Goal: Task Accomplishment & Management: Use online tool/utility

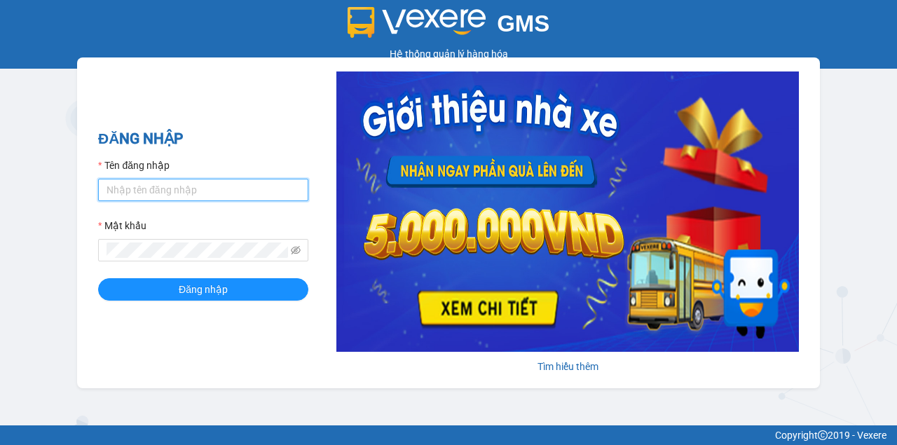
click at [206, 188] on input "Tên đăng nhập" at bounding box center [203, 190] width 210 height 22
type input "nhuml.quochoang"
click at [98, 278] on button "Đăng nhập" at bounding box center [203, 289] width 210 height 22
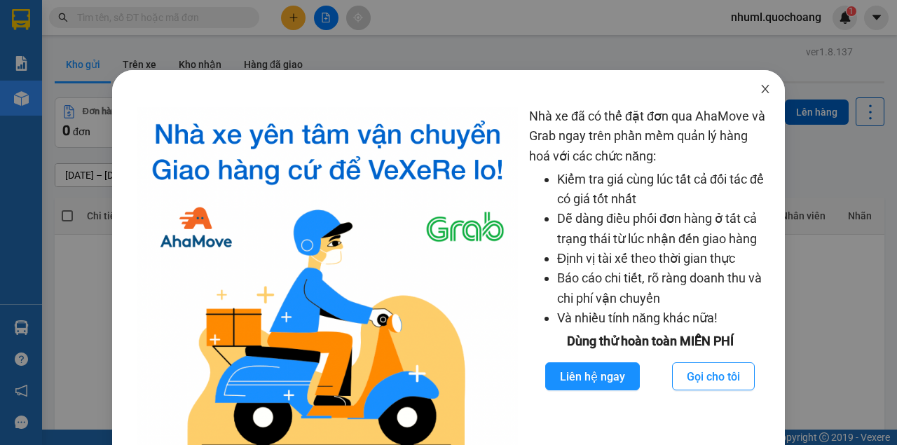
click at [760, 93] on icon "close" at bounding box center [765, 88] width 11 height 11
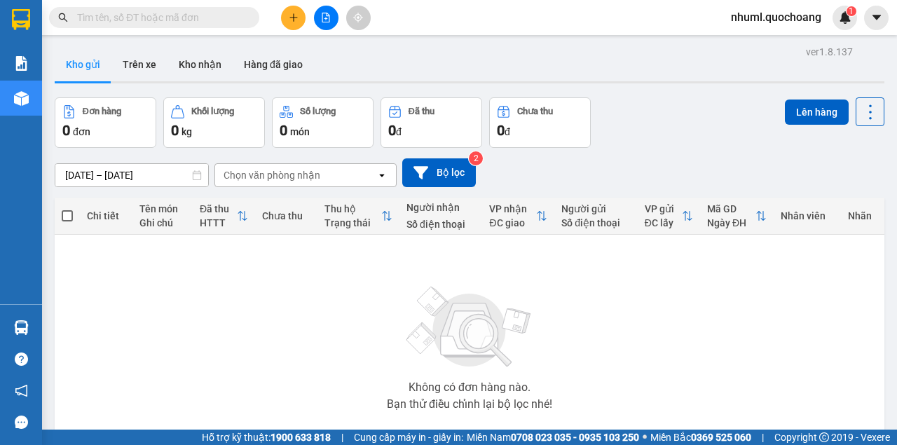
click at [289, 18] on icon "plus" at bounding box center [294, 18] width 10 height 10
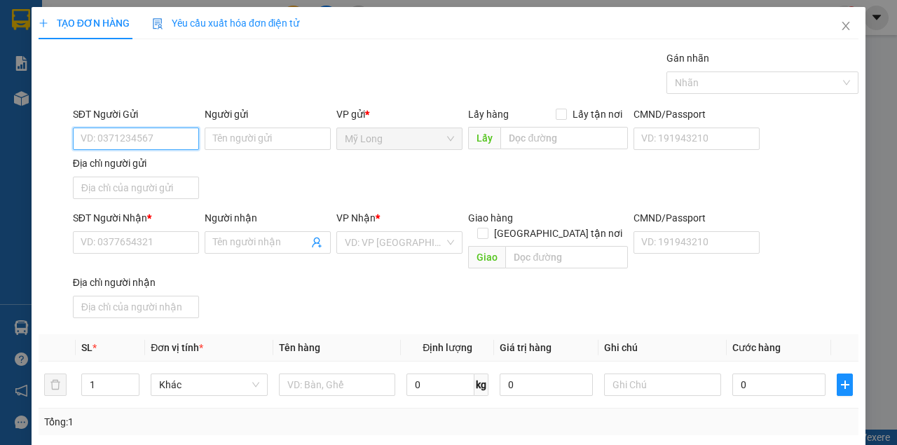
click at [128, 142] on input "SĐT Người Gửi" at bounding box center [136, 139] width 126 height 22
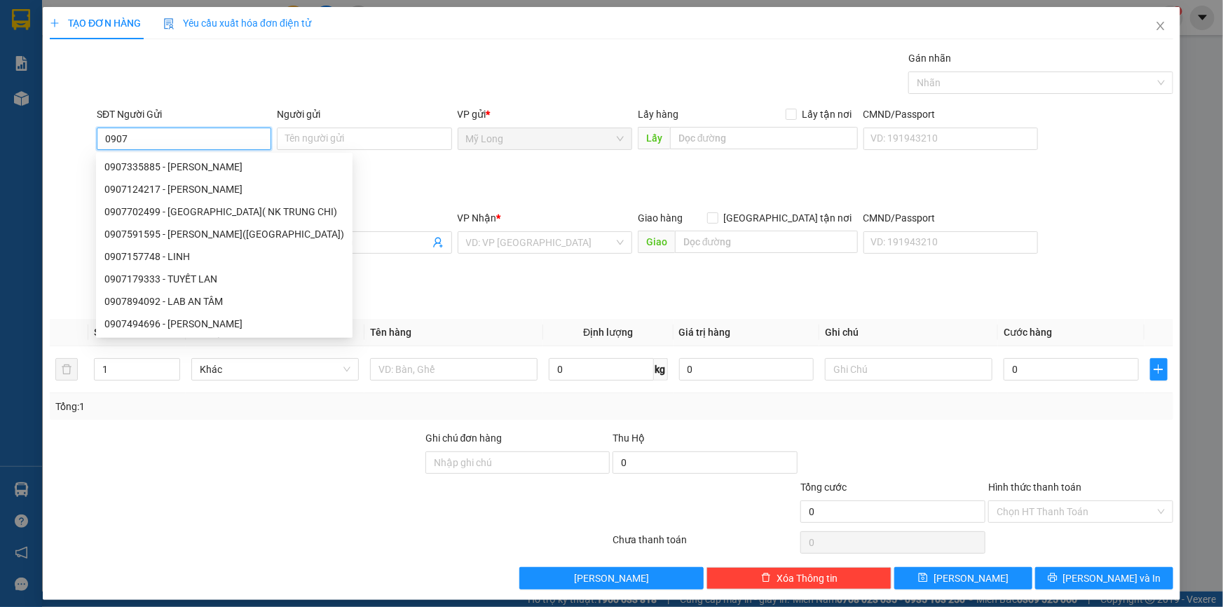
drag, startPoint x: 397, startPoint y: 15, endPoint x: 210, endPoint y: 134, distance: 221.8
click at [205, 135] on input "0907" at bounding box center [184, 139] width 175 height 22
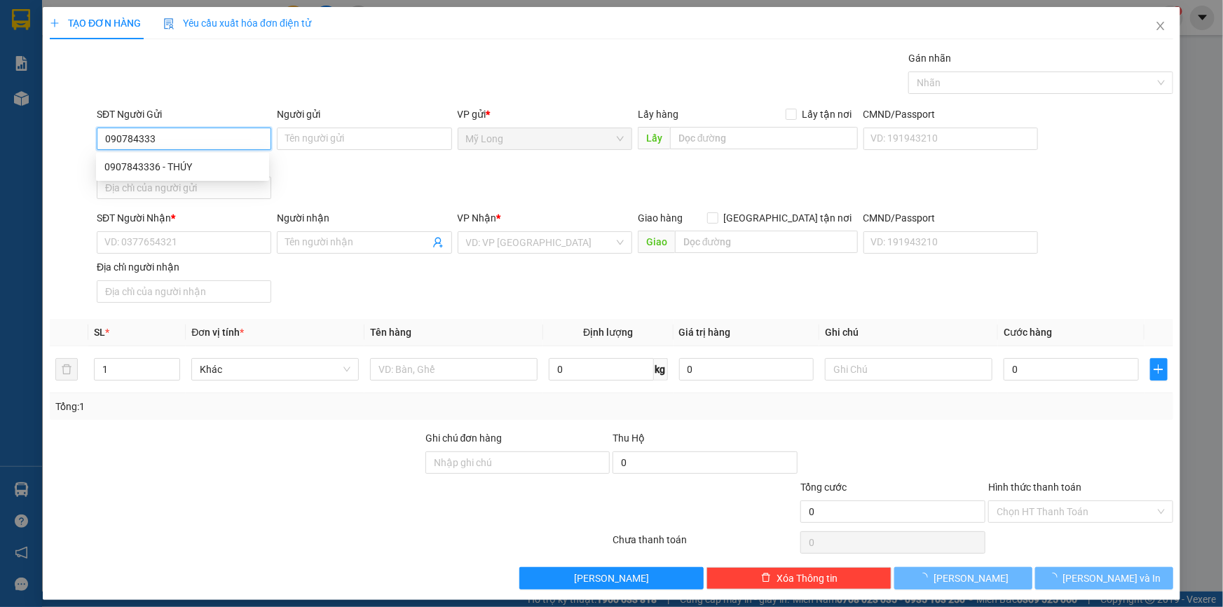
type input "0907843336"
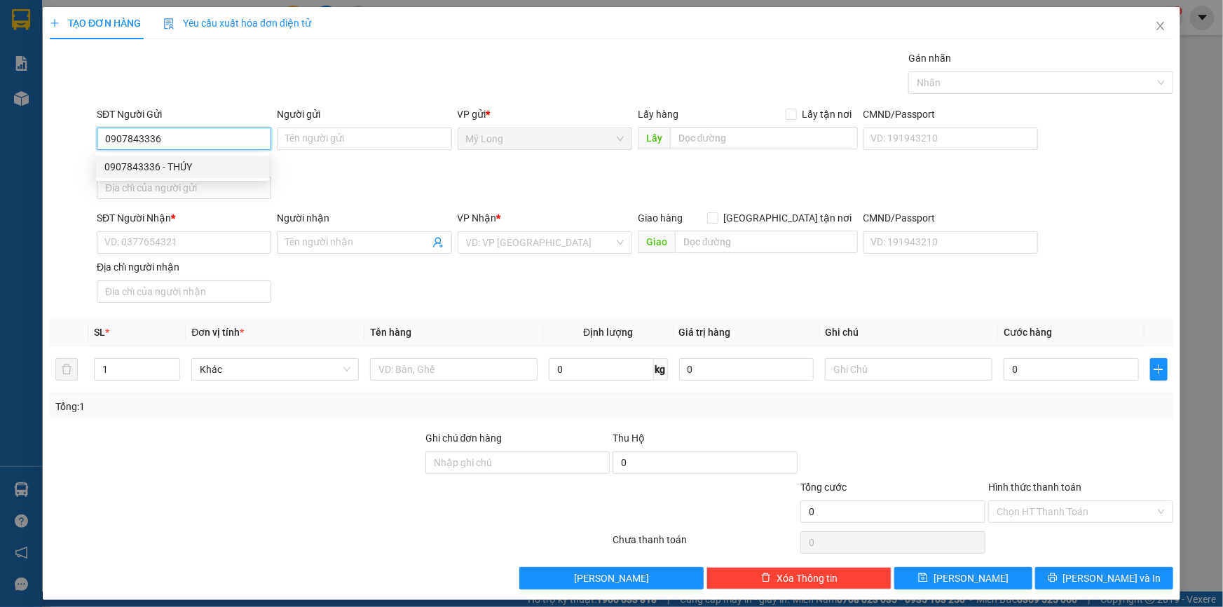
click at [197, 166] on div "0907843336 - THÚY" at bounding box center [182, 166] width 156 height 15
type input "THÚY"
type input "0907843336"
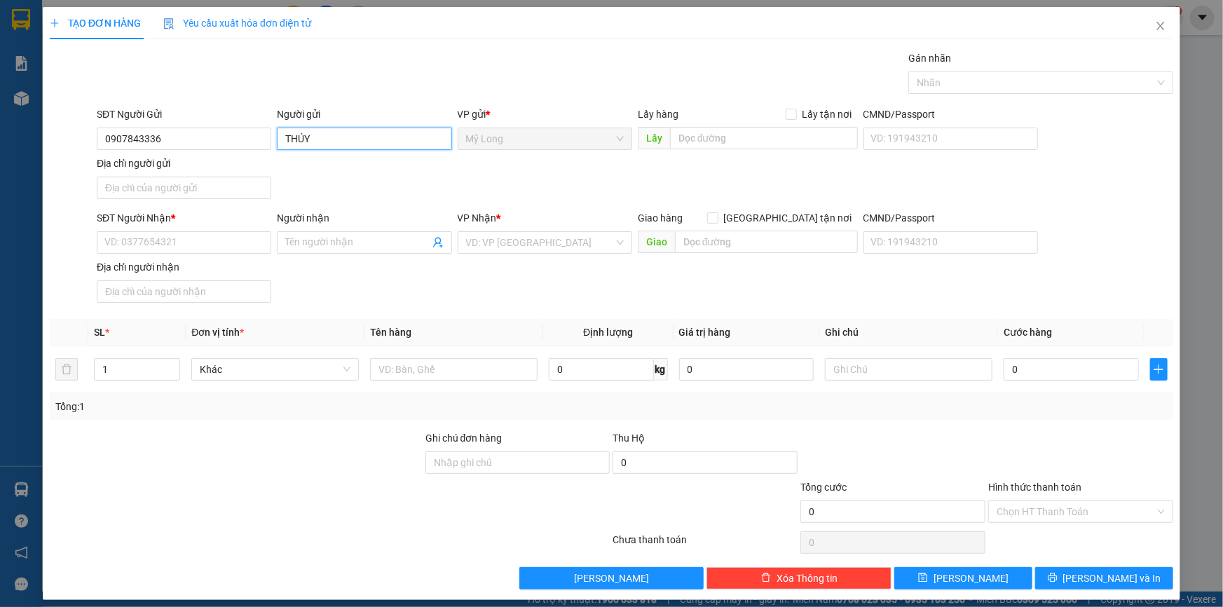
click at [278, 139] on input "THÚY" at bounding box center [364, 139] width 175 height 22
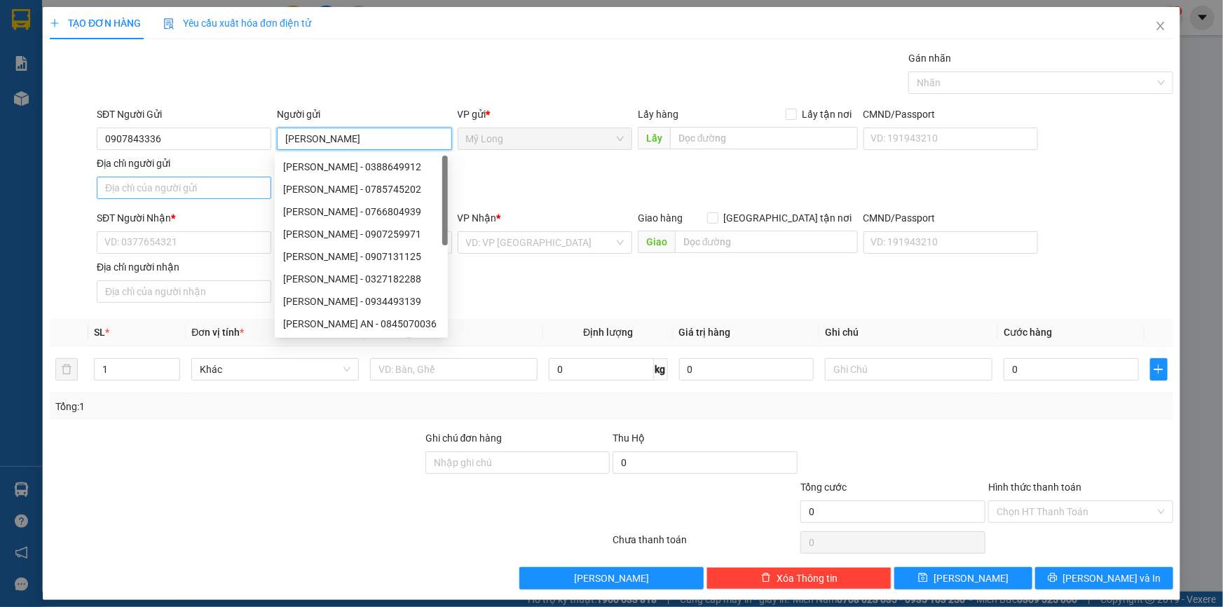
type input "[PERSON_NAME]"
click at [150, 186] on input "Địa chỉ người gửi" at bounding box center [184, 188] width 175 height 22
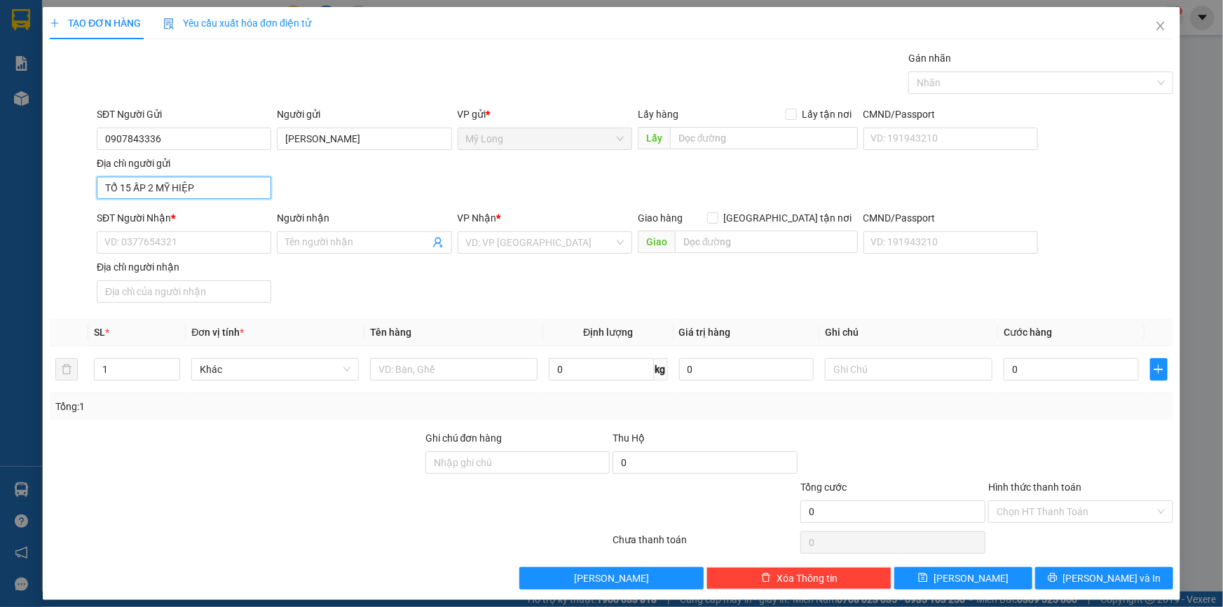
click at [147, 184] on input "TỔ 15 ẤP 2 MỸ HIỆP" at bounding box center [184, 188] width 175 height 22
click at [142, 186] on input "TỔ 15 ẤPMỸ LONG 2 MỸ HIỆP" at bounding box center [184, 188] width 175 height 22
click at [259, 192] on input "TỔ 15 ẤP MỸ LONG 2 MỸ HIỆP" at bounding box center [184, 188] width 175 height 22
type input "TỔ 15 ẤP MỸ LONG 2 [GEOGRAPHIC_DATA]"
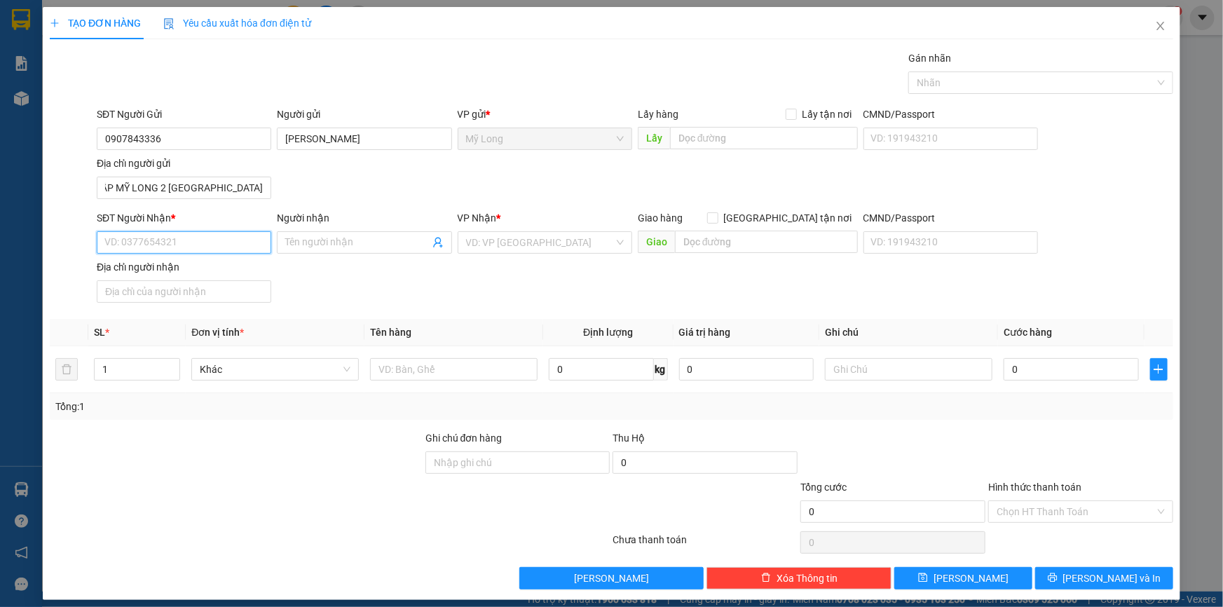
click at [133, 242] on input "SĐT Người Nhận *" at bounding box center [184, 242] width 175 height 22
click at [223, 292] on div "0906984107 - NGUYÊN THỊ LOAN" at bounding box center [182, 292] width 156 height 15
type input "0906984107"
type input "NGUYÊN THỊ LOAN"
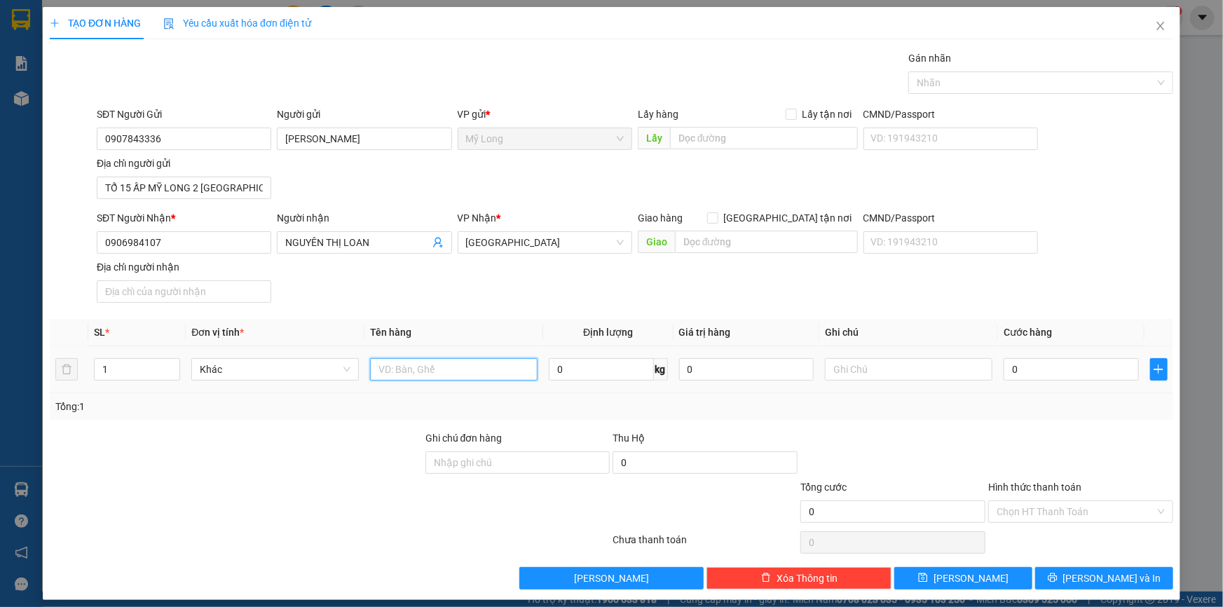
drag, startPoint x: 422, startPoint y: 370, endPoint x: 427, endPoint y: 364, distance: 7.4
click at [423, 367] on input "text" at bounding box center [453, 369] width 167 height 22
type input "THÙNG"
drag, startPoint x: 1048, startPoint y: 368, endPoint x: 1023, endPoint y: 360, distance: 27.1
click at [896, 367] on input "0" at bounding box center [1071, 369] width 135 height 22
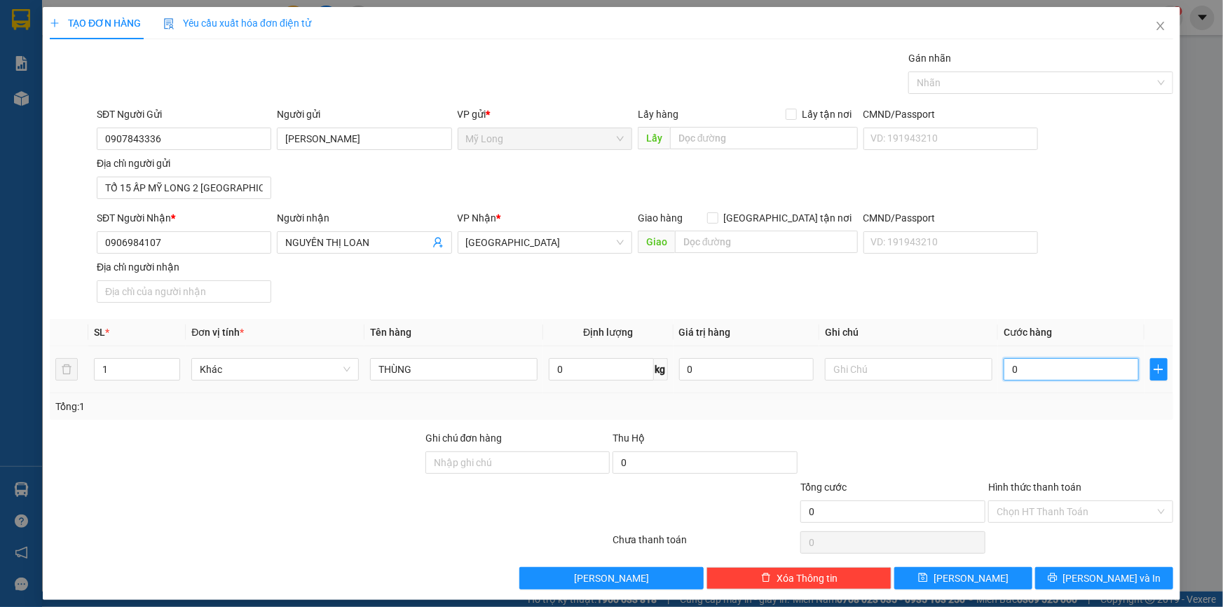
type input "3"
type input "30"
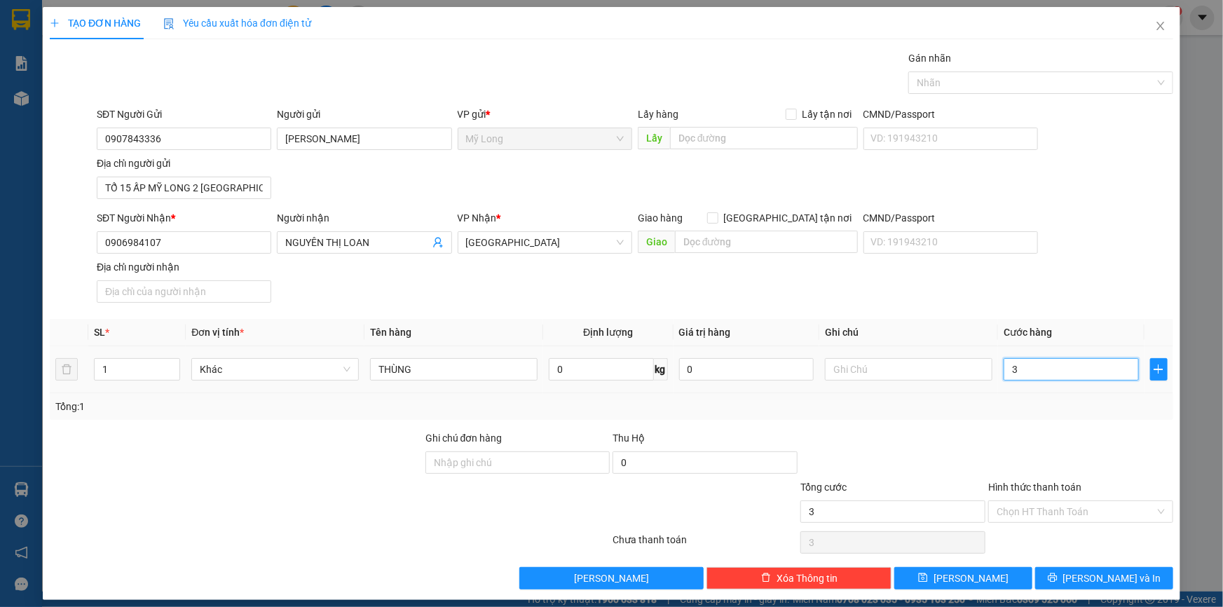
type input "30"
type input "30.000"
click at [896, 444] on div "Hình thức thanh toán Chọn HT Thanh Toán" at bounding box center [1080, 503] width 185 height 49
click at [896, 444] on input "Hình thức thanh toán" at bounding box center [1076, 511] width 158 height 21
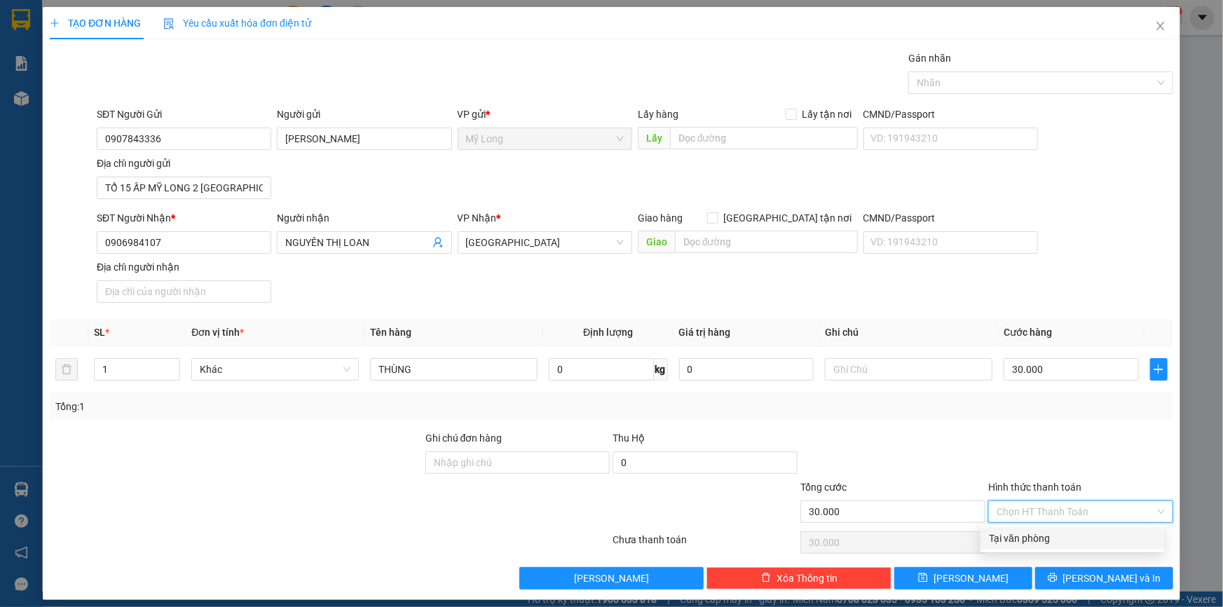
click at [896, 444] on div "Tại văn phòng" at bounding box center [1072, 538] width 167 height 15
type input "0"
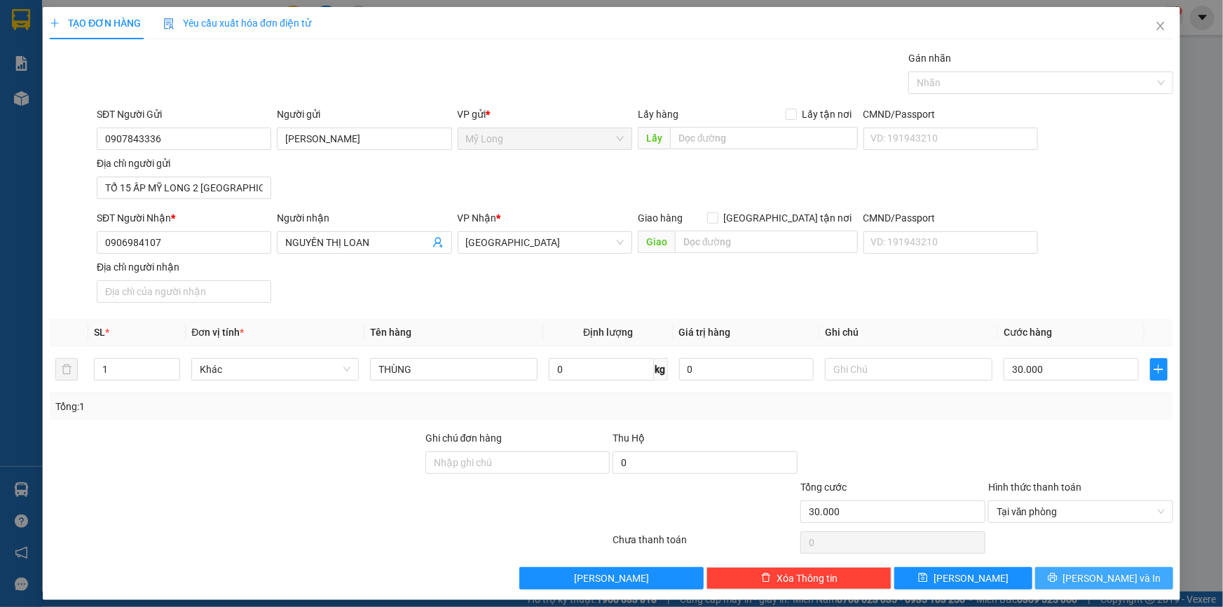
click at [896, 444] on button "[PERSON_NAME] và In" at bounding box center [1104, 578] width 138 height 22
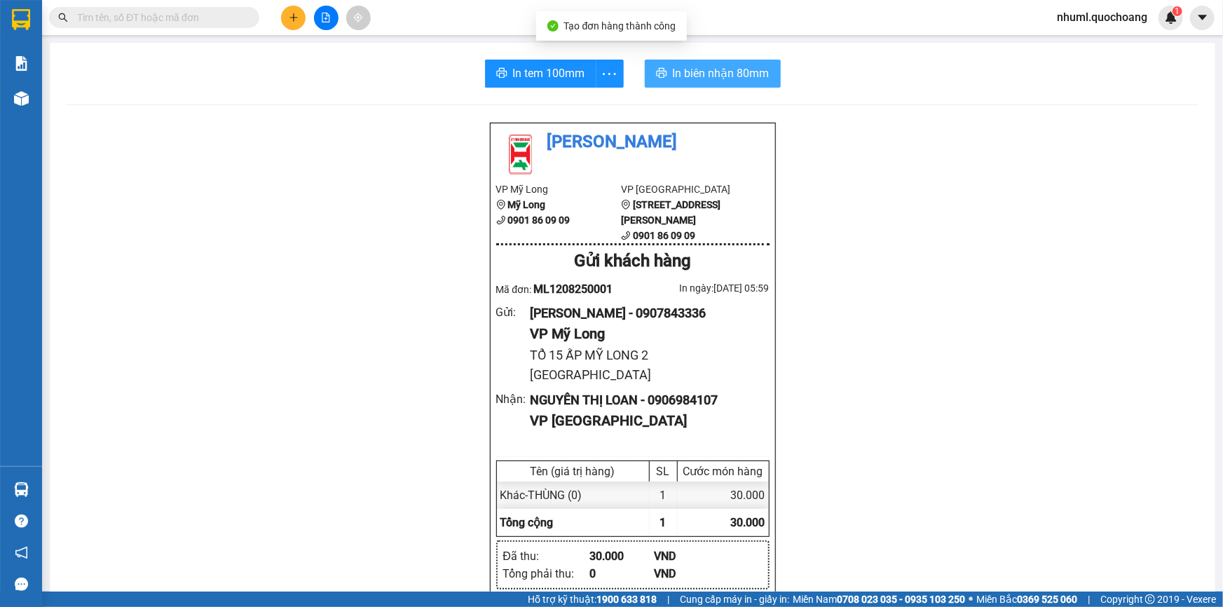
click at [691, 67] on span "In biên nhận 80mm" at bounding box center [721, 73] width 97 height 18
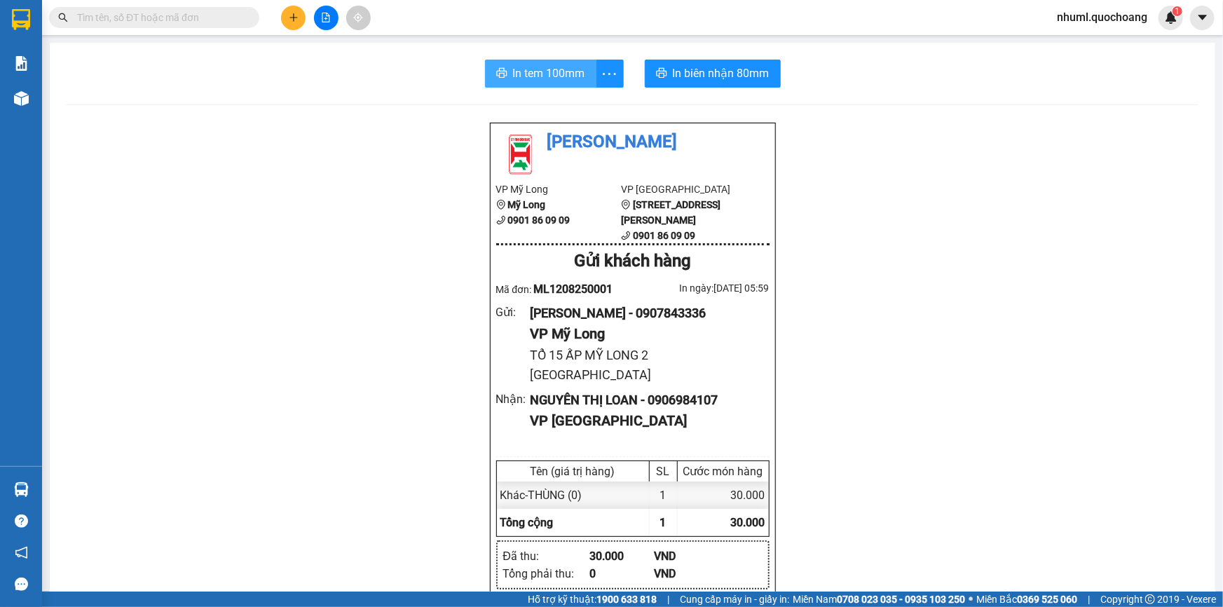
click at [570, 71] on span "In tem 100mm" at bounding box center [549, 73] width 72 height 18
click at [299, 23] on button at bounding box center [293, 18] width 25 height 25
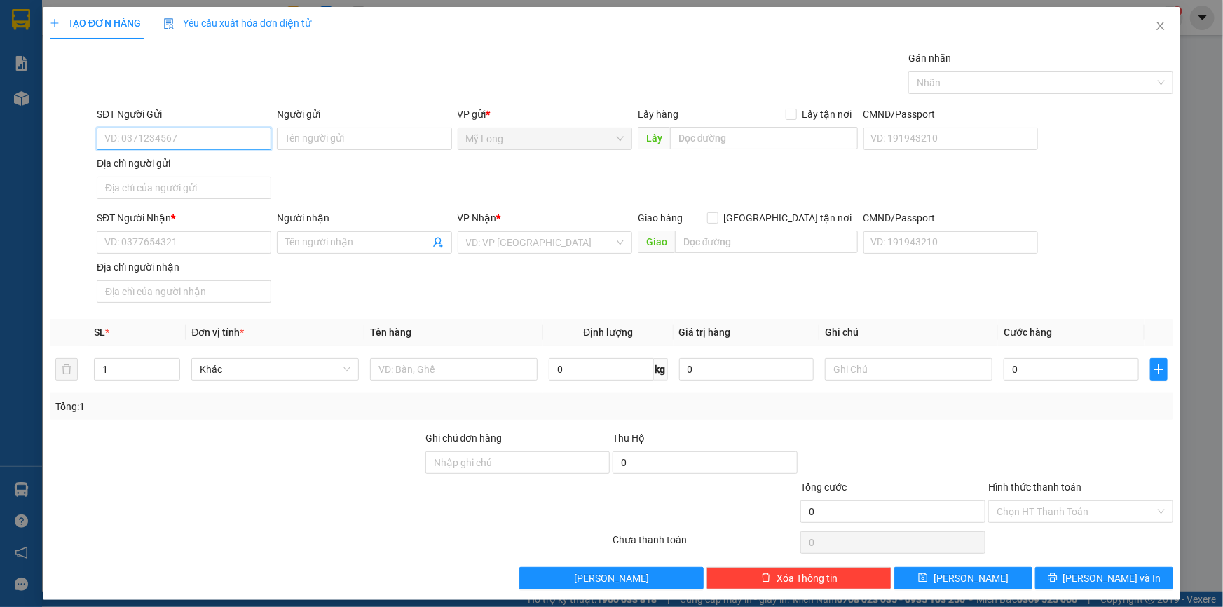
click at [247, 139] on input "SĐT Người Gửi" at bounding box center [184, 139] width 175 height 22
type input "0772833115"
click at [210, 170] on div "0772833115 - [PERSON_NAME]" at bounding box center [182, 166] width 156 height 15
type input "[PERSON_NAME]"
type input "0772833115"
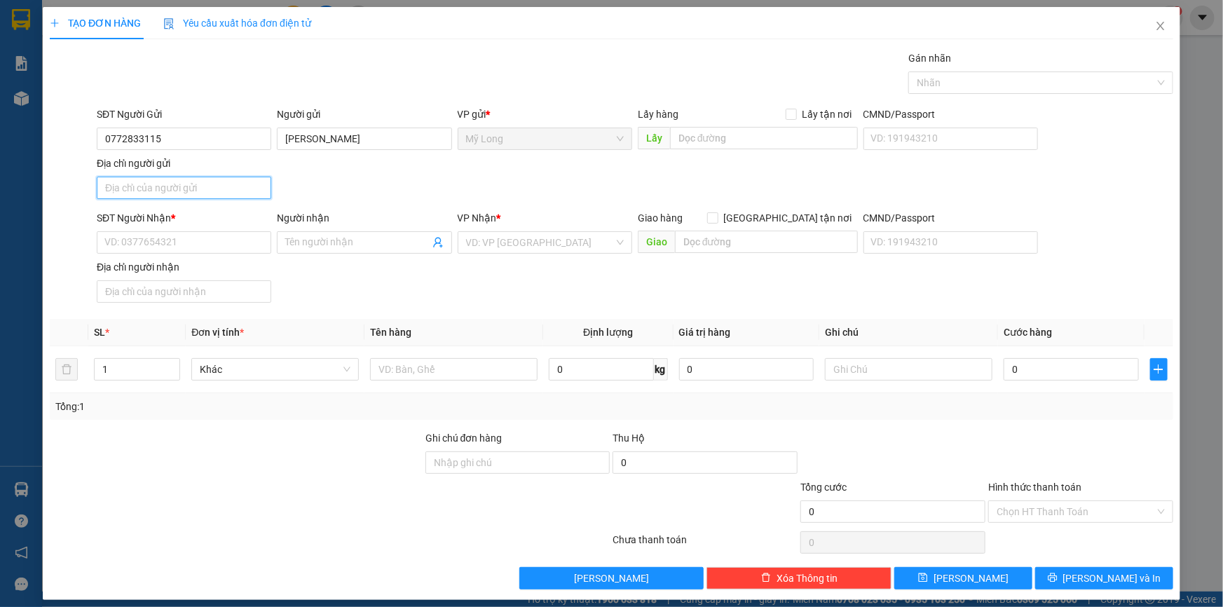
click at [216, 184] on input "Địa chỉ người gửi" at bounding box center [184, 188] width 175 height 22
type input "A"
type input "Â"
type input "ẤP MỸ LONG 2 , [GEOGRAPHIC_DATA]"
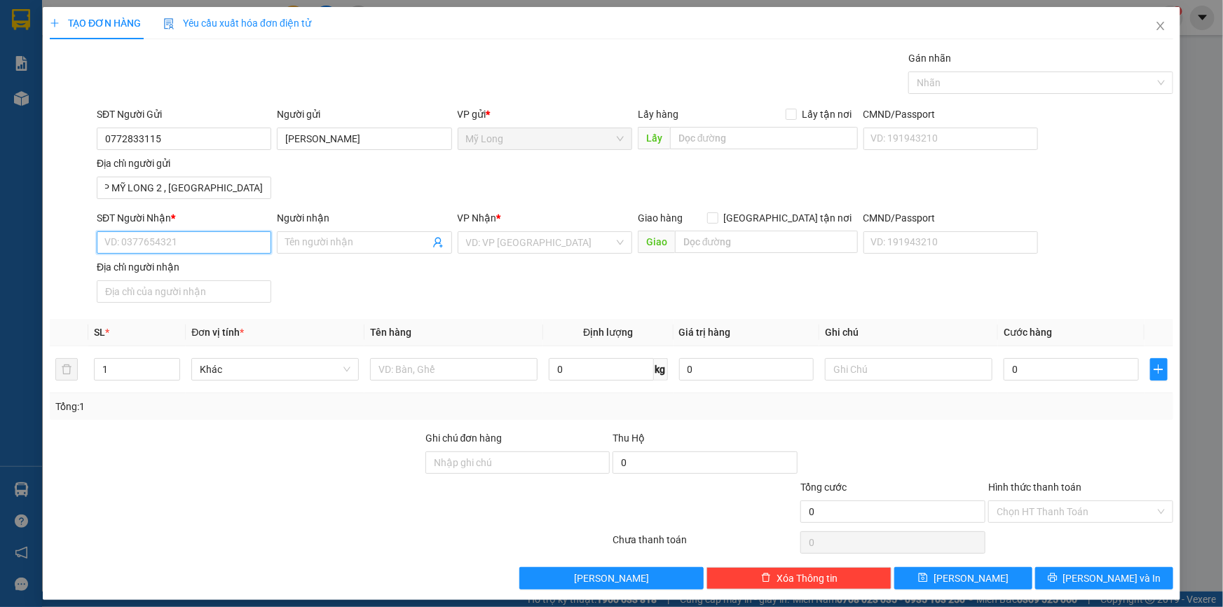
click at [210, 251] on input "SĐT Người Nhận *" at bounding box center [184, 242] width 175 height 22
click at [147, 297] on div "0939603005 - MY" at bounding box center [182, 292] width 156 height 15
type input "0939603005"
type input "MY"
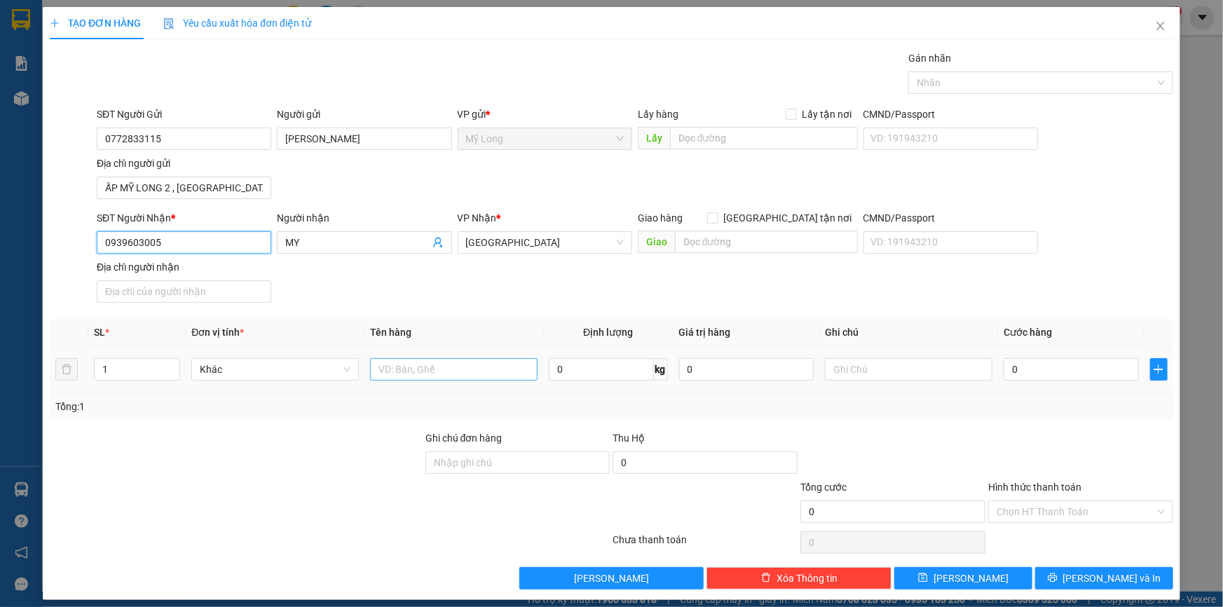
type input "0939603005"
click at [474, 367] on input "text" at bounding box center [453, 369] width 167 height 22
type input "THÙNG"
click at [896, 371] on input "0" at bounding box center [1071, 369] width 135 height 22
type input "3"
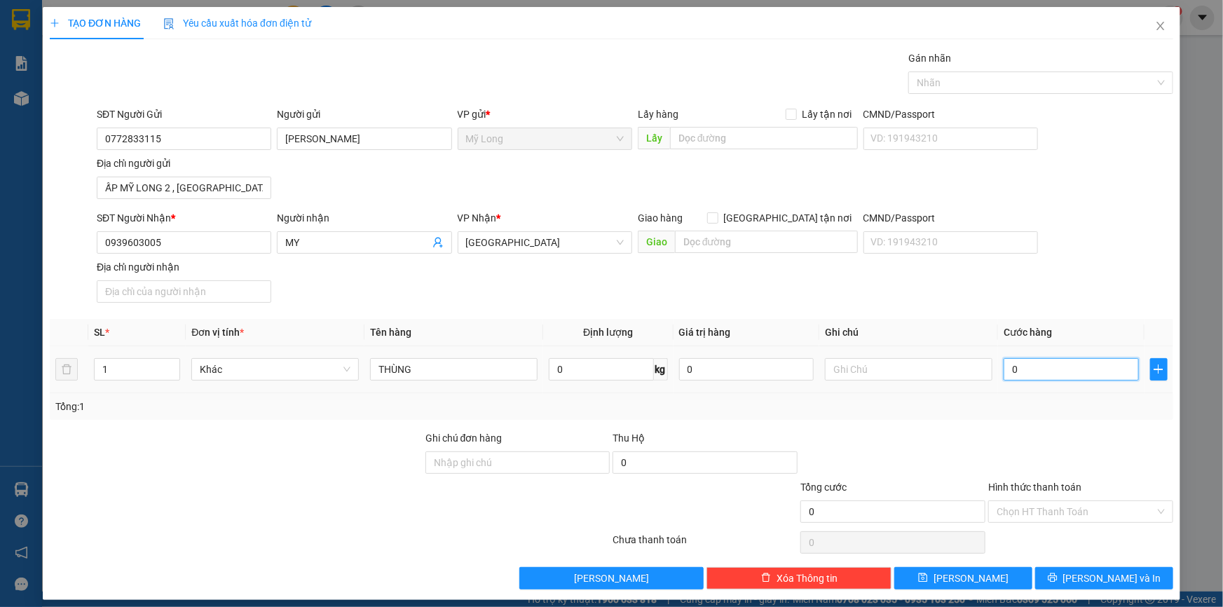
type input "3"
type input "30"
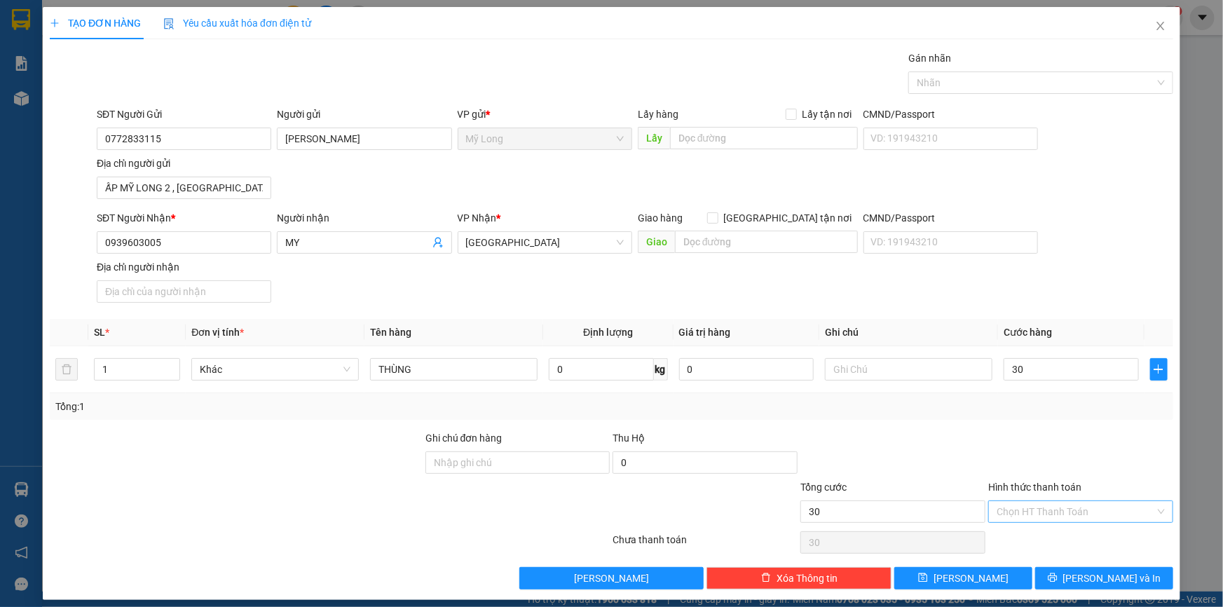
type input "30.000"
drag, startPoint x: 1015, startPoint y: 500, endPoint x: 1039, endPoint y: 522, distance: 32.7
click at [896, 444] on input "Hình thức thanh toán" at bounding box center [1076, 511] width 158 height 21
click at [896, 444] on div "Tại văn phòng" at bounding box center [1072, 538] width 167 height 15
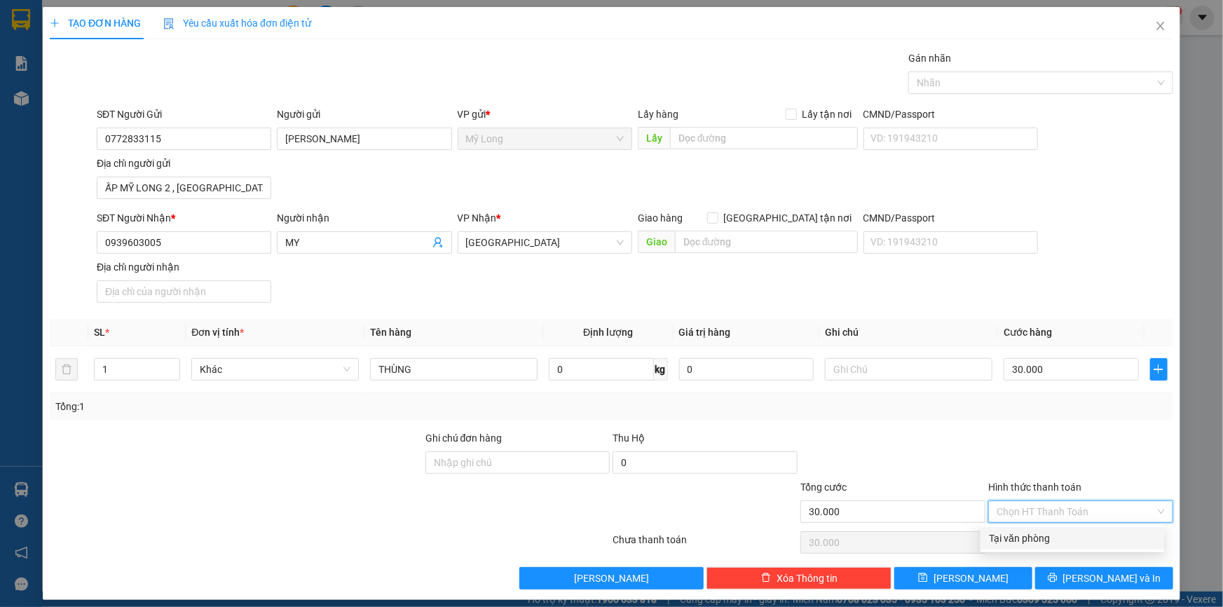
type input "0"
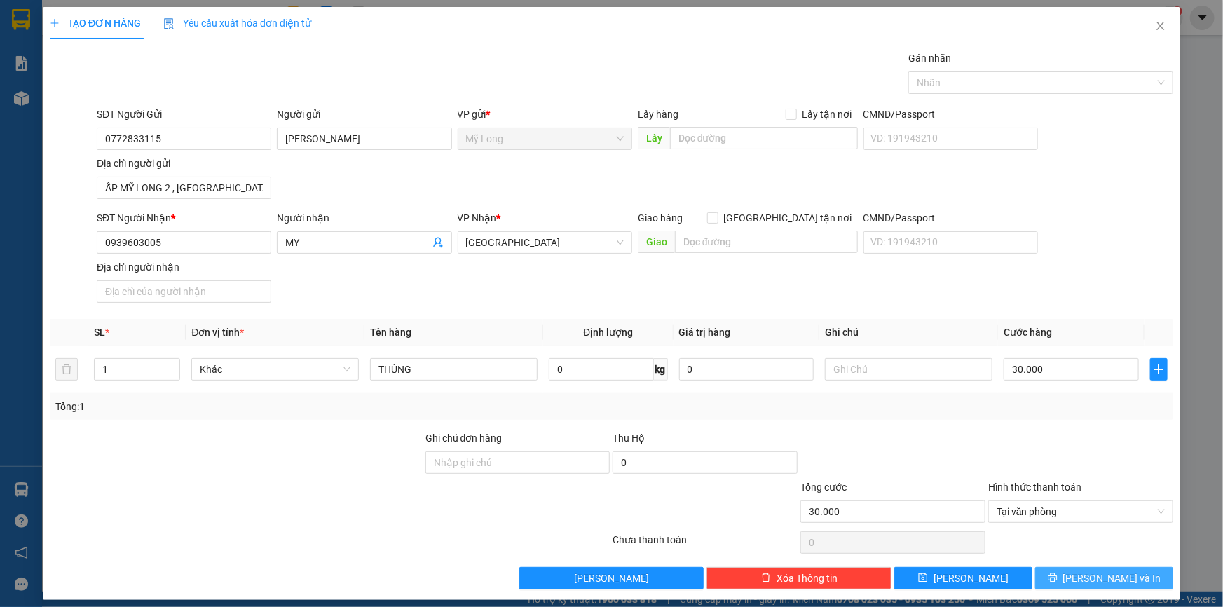
click at [896, 444] on div "Transit Pickup Surcharge Ids Transit Deliver Surcharge Ids Transit Deliver Surc…" at bounding box center [611, 319] width 1123 height 539
click at [896, 444] on button "[PERSON_NAME] và In" at bounding box center [1104, 578] width 138 height 22
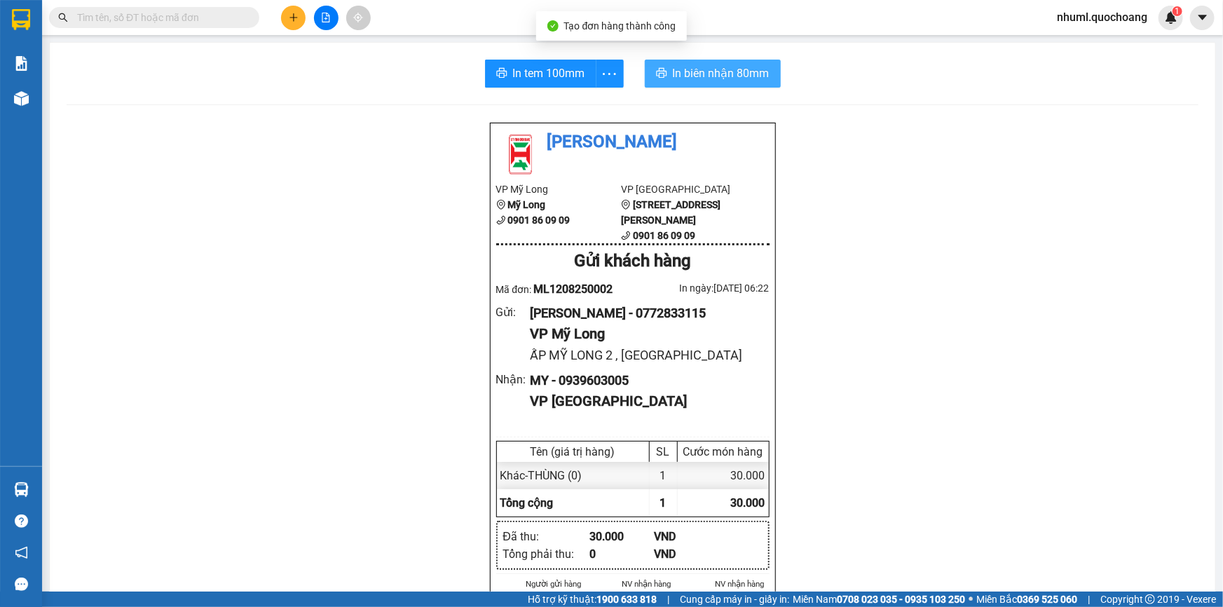
click at [710, 76] on span "In biên nhận 80mm" at bounding box center [721, 73] width 97 height 18
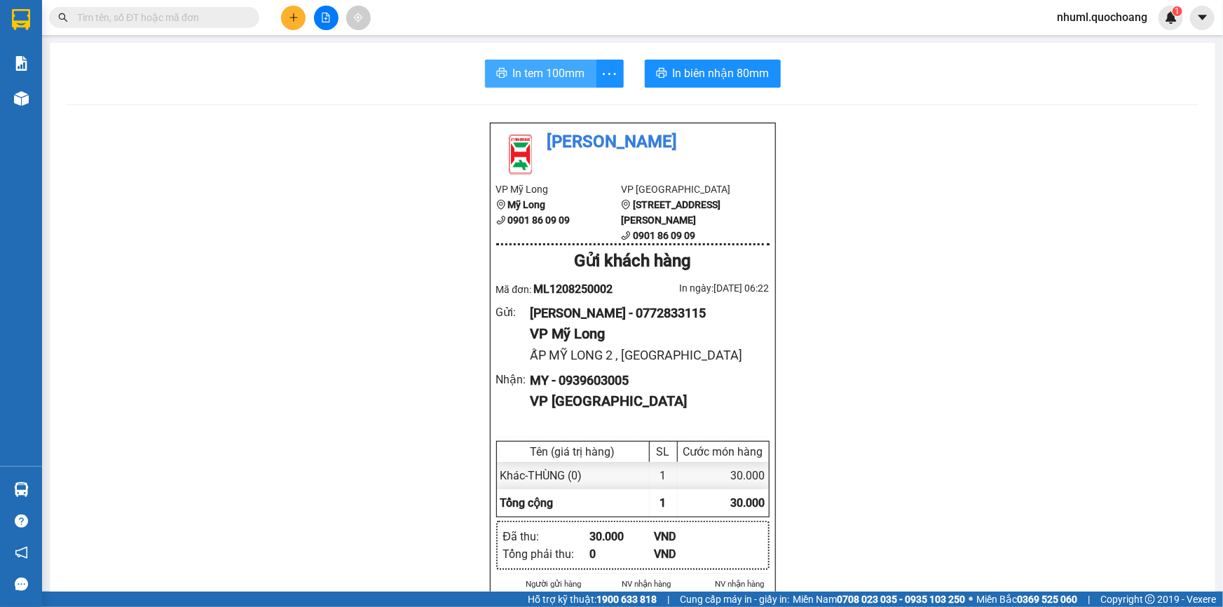
click at [573, 77] on span "In tem 100mm" at bounding box center [549, 73] width 72 height 18
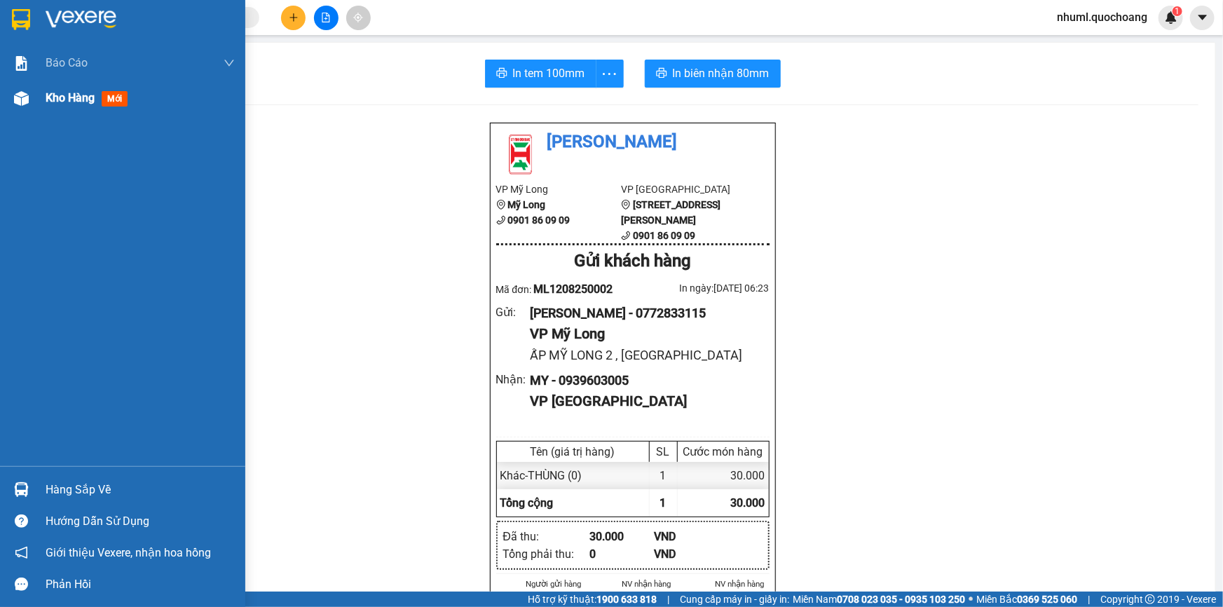
click at [87, 111] on div "Kho hàng mới" at bounding box center [140, 98] width 189 height 35
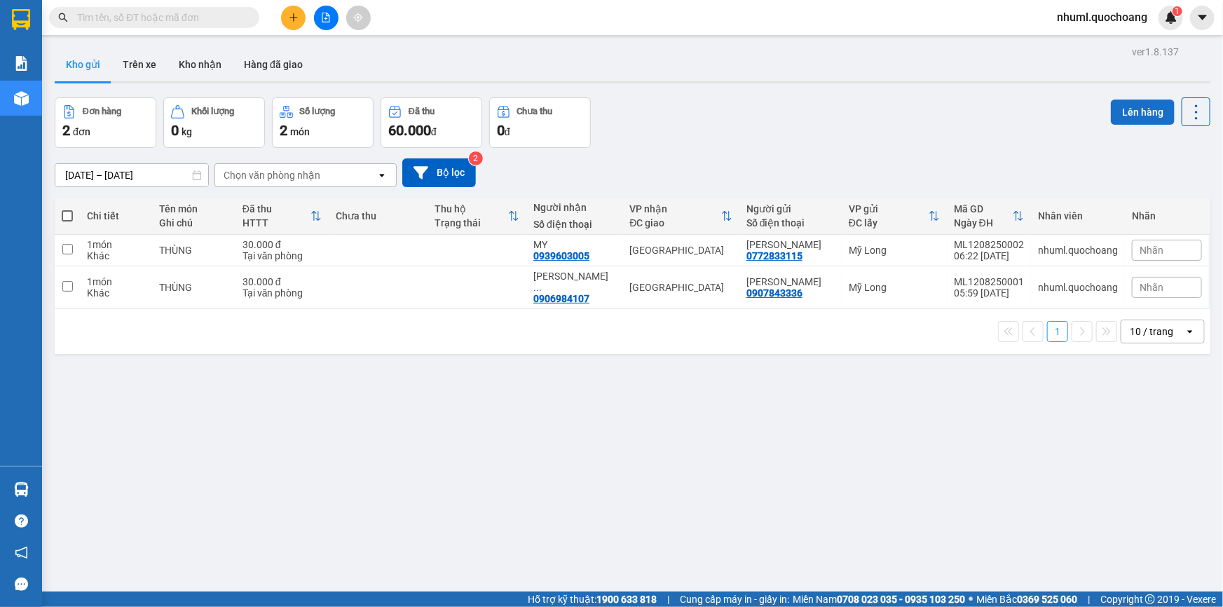
drag, startPoint x: 1142, startPoint y: 116, endPoint x: 1127, endPoint y: 117, distance: 14.8
click at [896, 137] on div "Lên hàng" at bounding box center [1161, 122] width 100 height 50
click at [69, 214] on span at bounding box center [67, 215] width 11 height 11
click at [67, 209] on input "checkbox" at bounding box center [67, 209] width 0 height 0
checkbox input "true"
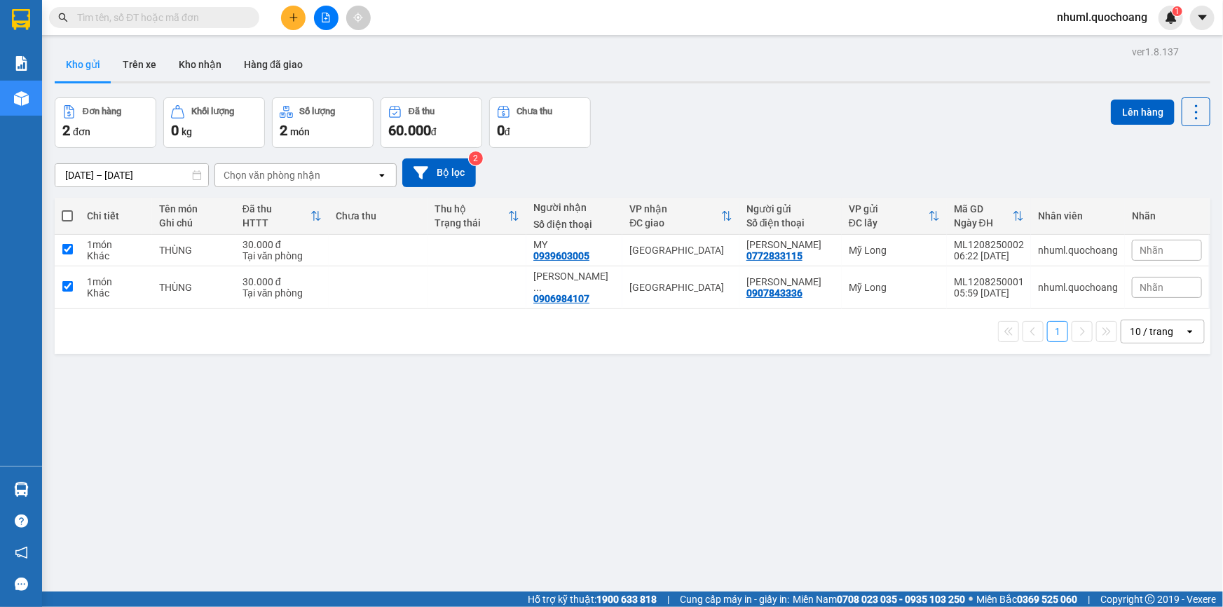
checkbox input "true"
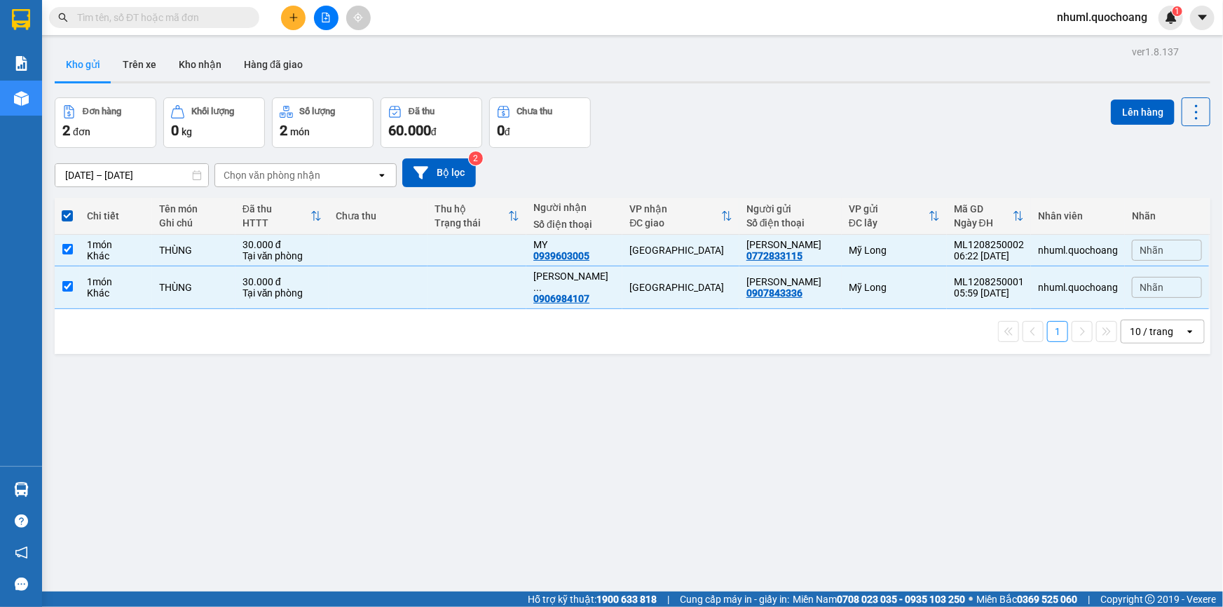
click at [896, 96] on div "ver 1.8.137 Kho gửi Trên xe Kho nhận Hàng đã giao Đơn hàng 2 đơn Khối lượng 0 k…" at bounding box center [632, 345] width 1167 height 607
click at [896, 106] on button "Lên hàng" at bounding box center [1143, 112] width 64 height 25
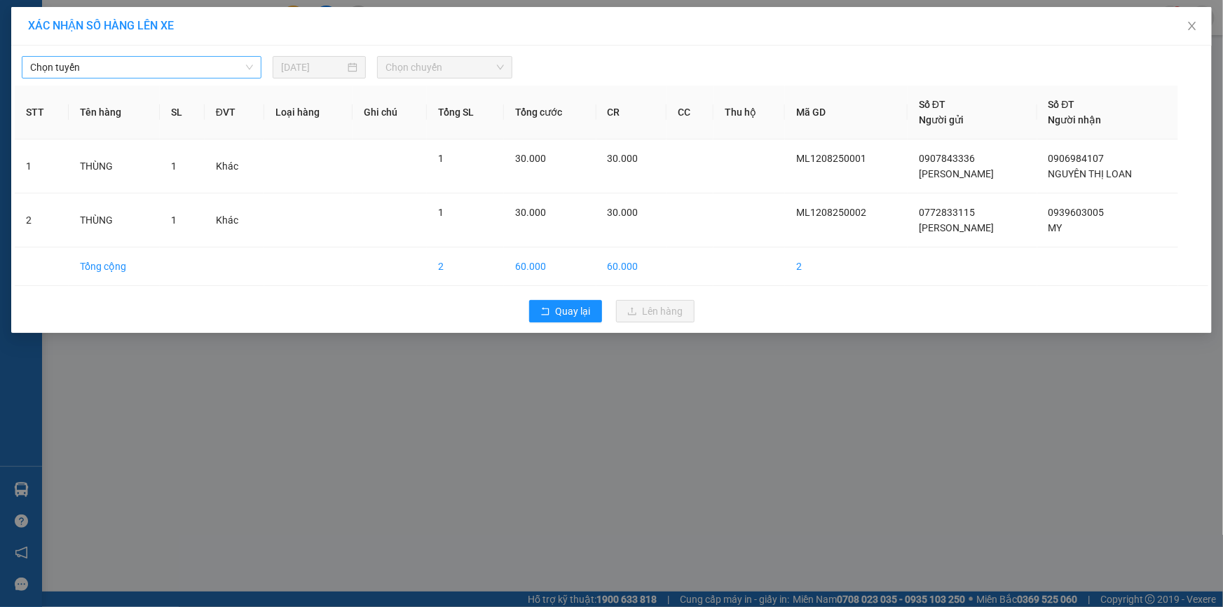
click at [186, 71] on span "Chọn tuyến" at bounding box center [141, 67] width 223 height 21
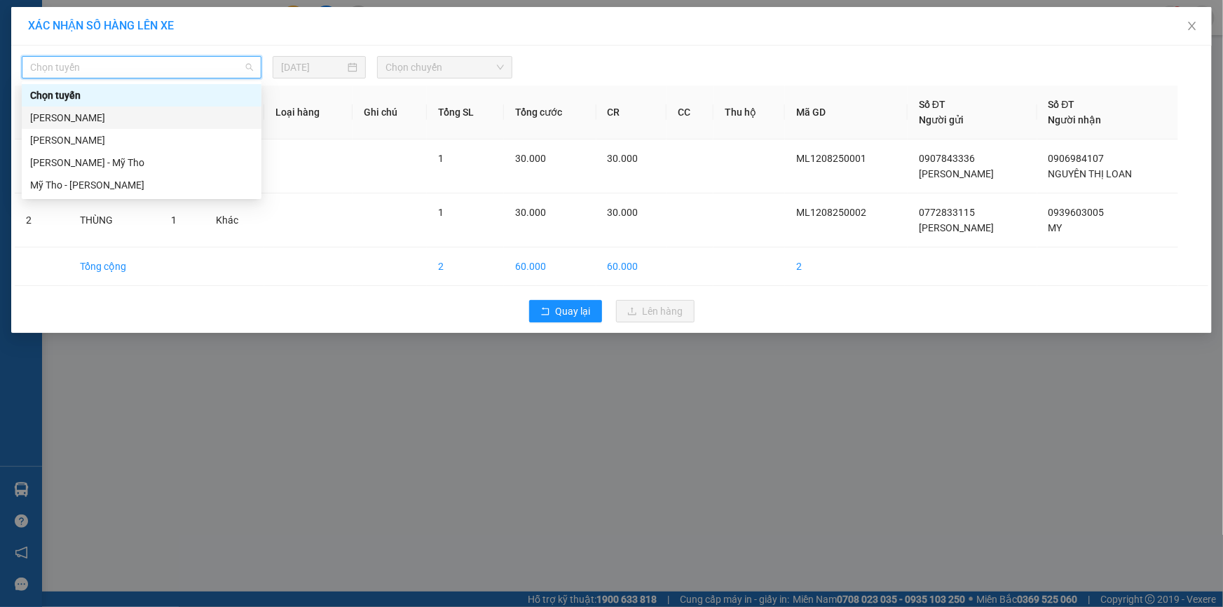
click at [110, 119] on div "[PERSON_NAME]" at bounding box center [141, 117] width 223 height 15
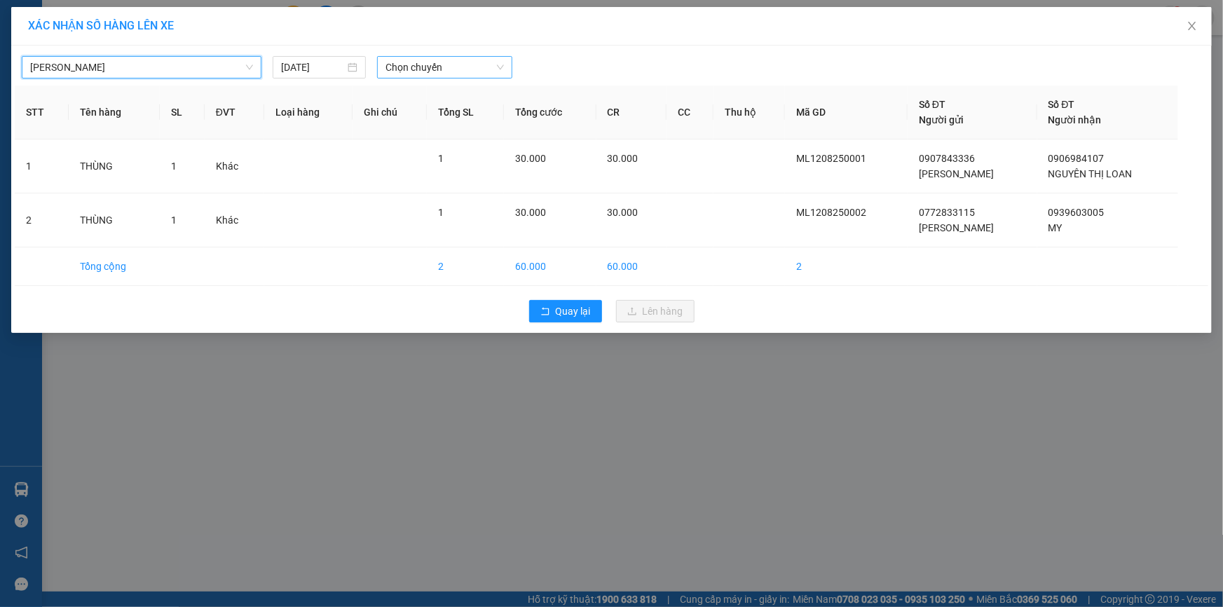
click at [454, 63] on span "Chọn chuyến" at bounding box center [444, 67] width 118 height 21
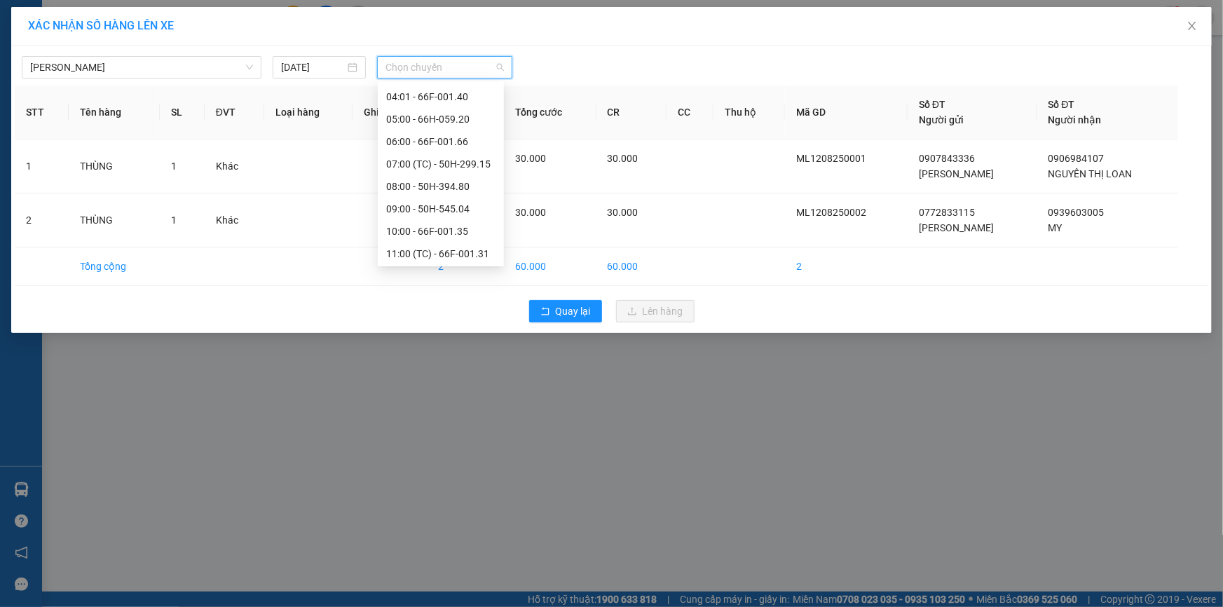
scroll to position [254, 0]
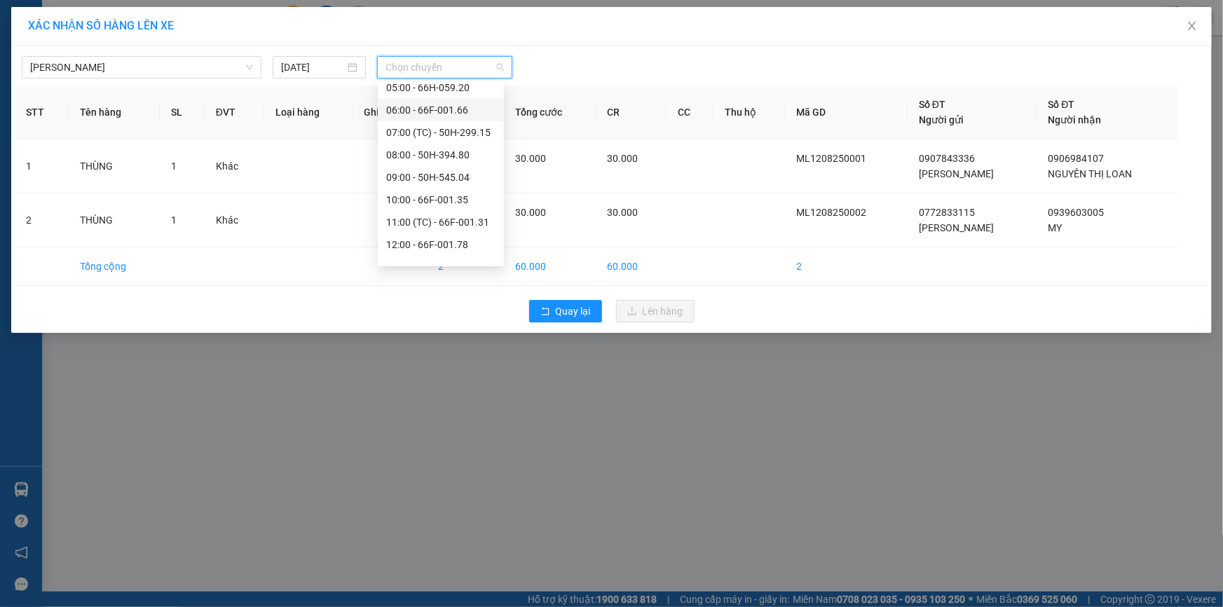
click at [449, 112] on div "06:00 - 66F-001.66" at bounding box center [440, 109] width 109 height 15
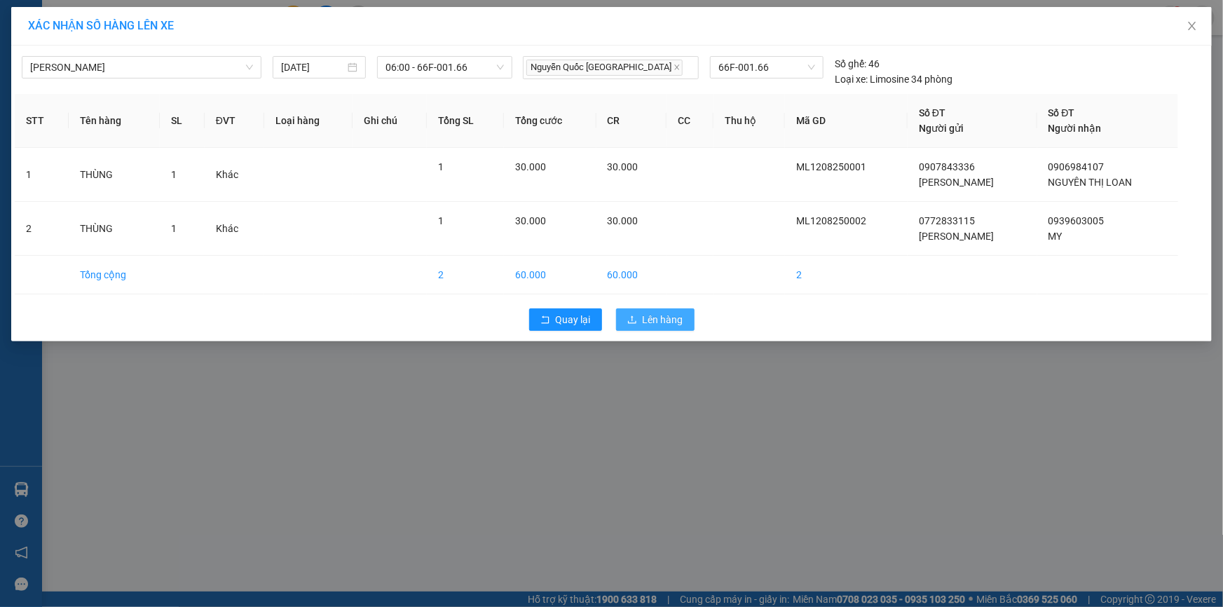
click at [646, 313] on span "Lên hàng" at bounding box center [663, 319] width 41 height 15
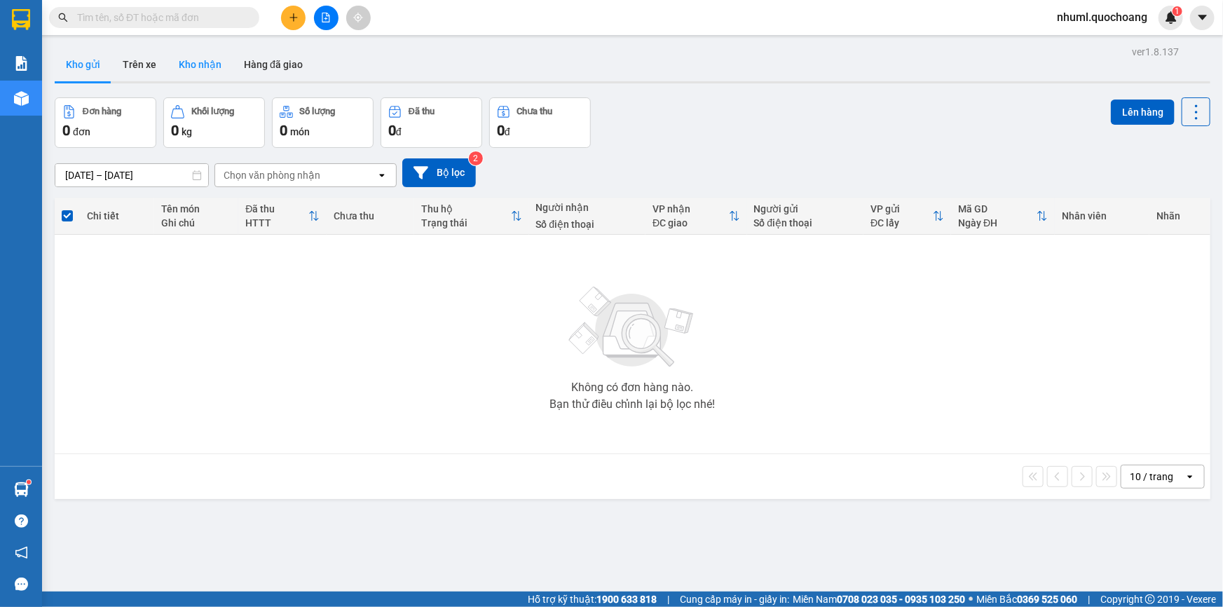
click at [212, 56] on button "Kho nhận" at bounding box center [199, 65] width 65 height 34
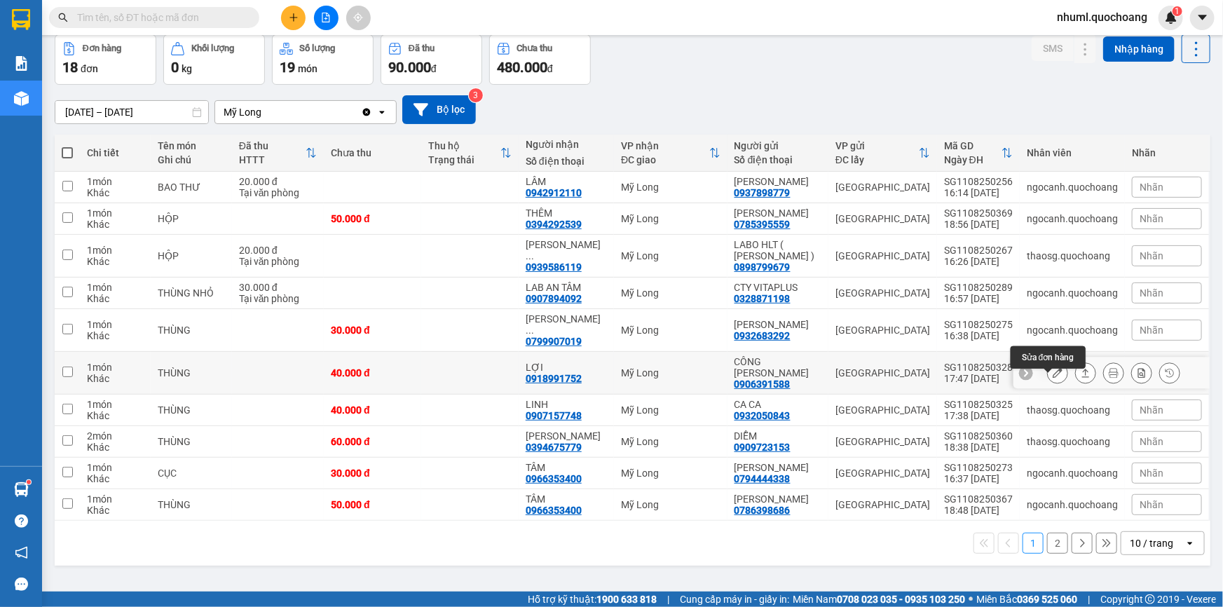
scroll to position [82, 0]
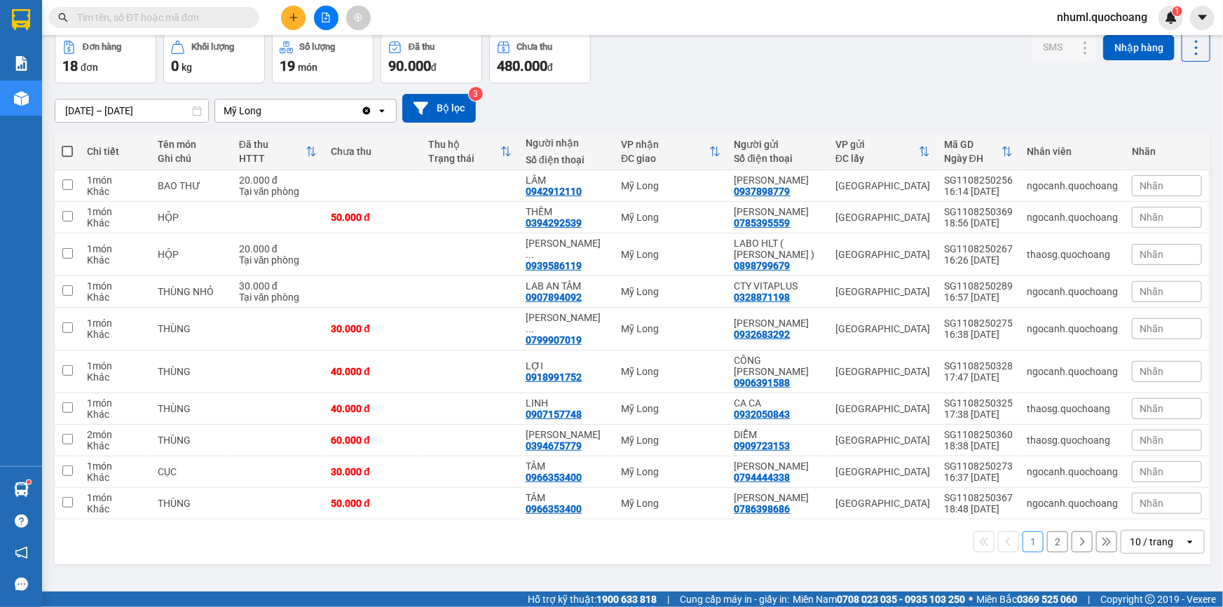
click at [896, 444] on div "open" at bounding box center [1194, 542] width 20 height 22
click at [896, 444] on div "100 / trang" at bounding box center [1153, 543] width 84 height 25
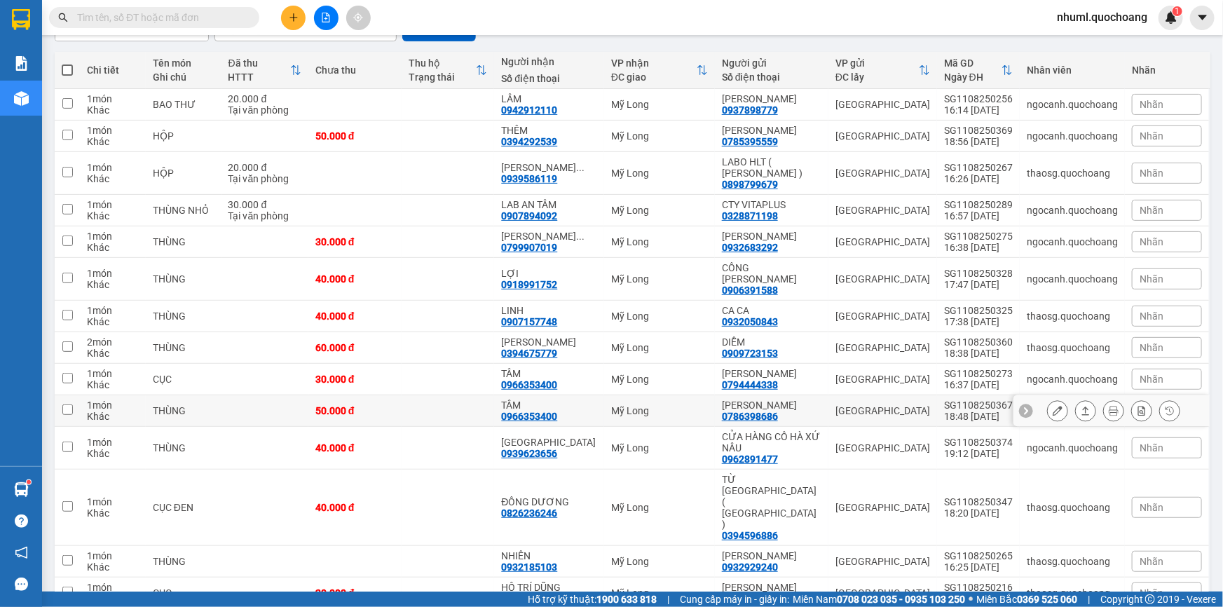
scroll to position [0, 0]
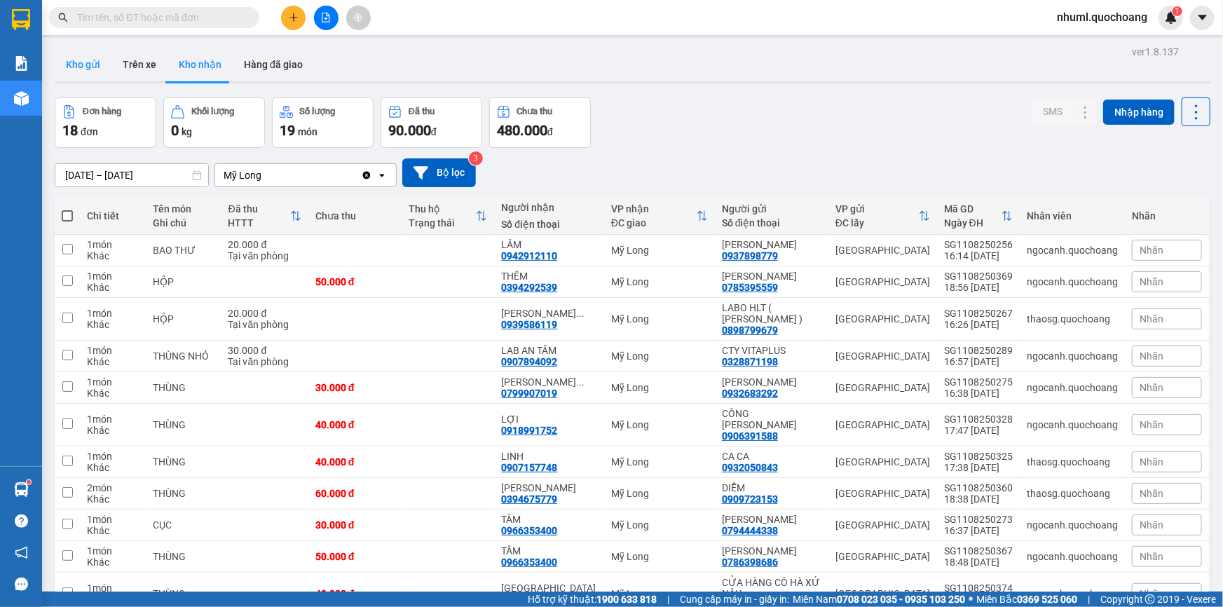
click at [95, 67] on button "Kho gửi" at bounding box center [83, 65] width 57 height 34
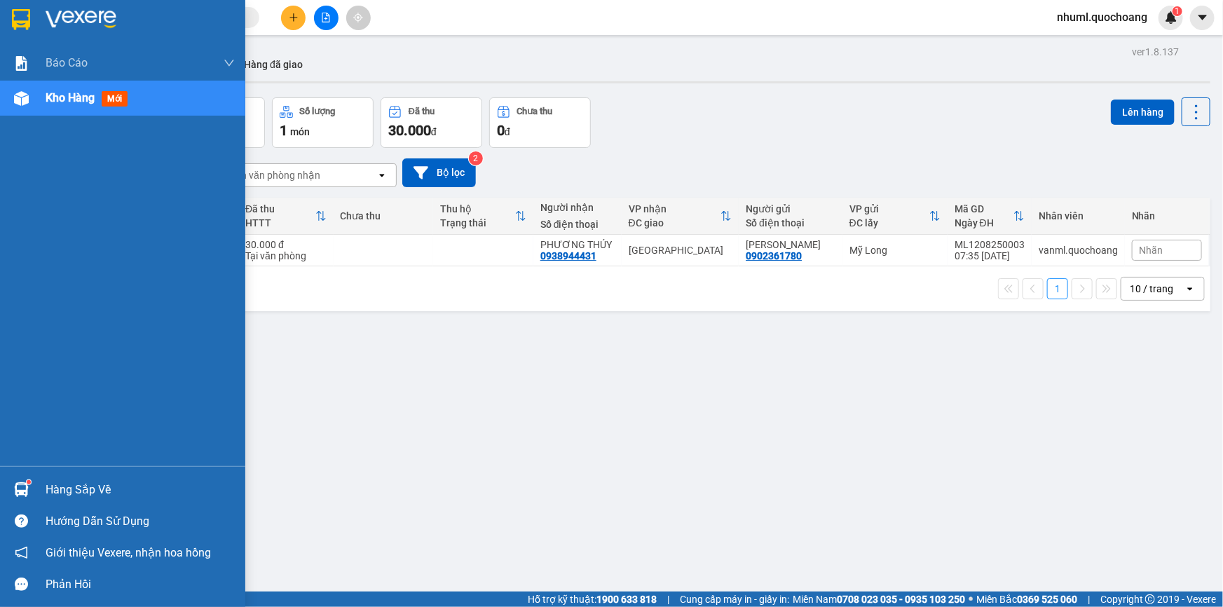
click at [93, 121] on div "Báo cáo Báo cáo dòng tiền (trạm) Doanh số tạo đơn theo VP gửi (trạm) Kho hàng m…" at bounding box center [122, 256] width 245 height 420
